Goal: Ask a question

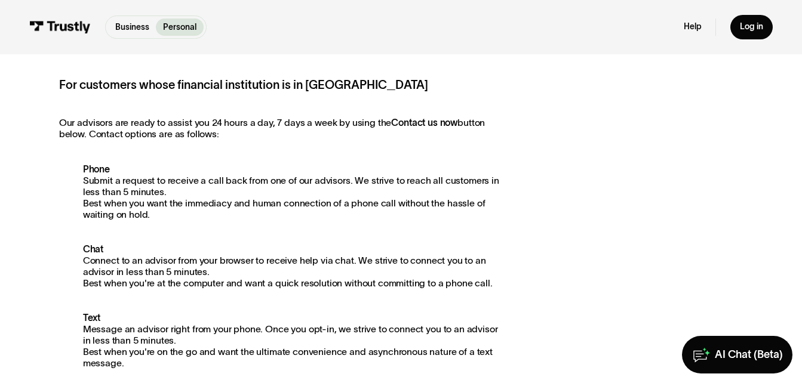
scroll to position [239, 0]
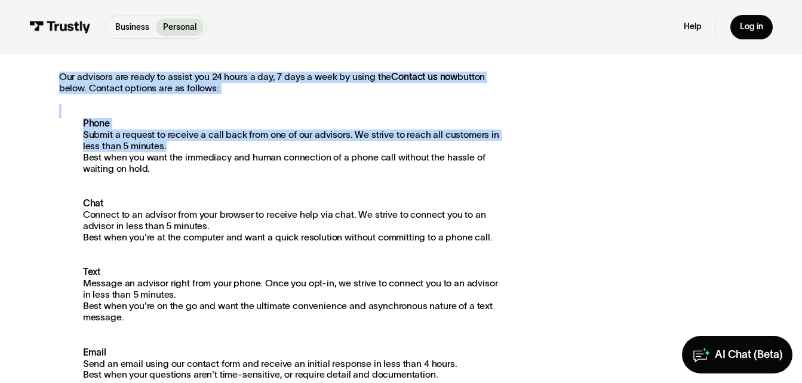
click at [88, 99] on div "For customers whose financial institution is in North America Our advisors are …" at bounding box center [279, 260] width 440 height 461
click at [264, 143] on p "Phone Submit a request to receive a call back from one of our advisors. We stri…" at bounding box center [279, 146] width 440 height 57
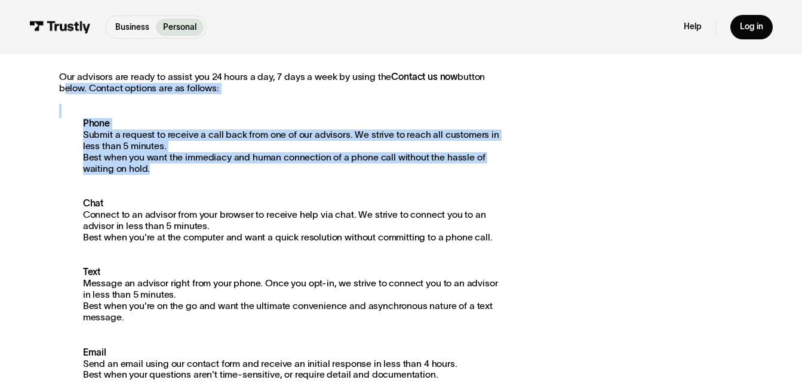
drag, startPoint x: 213, startPoint y: 169, endPoint x: 50, endPoint y: 94, distance: 180.0
click at [50, 94] on div "For customers whose financial institution is in North America Our advisors are …" at bounding box center [401, 318] width 782 height 670
drag, startPoint x: 50, startPoint y: 94, endPoint x: 229, endPoint y: 141, distance: 185.9
click at [229, 141] on p "Phone Submit a request to receive a call back from one of our advisors. We stri…" at bounding box center [279, 146] width 440 height 57
